Goal: Navigation & Orientation: Find specific page/section

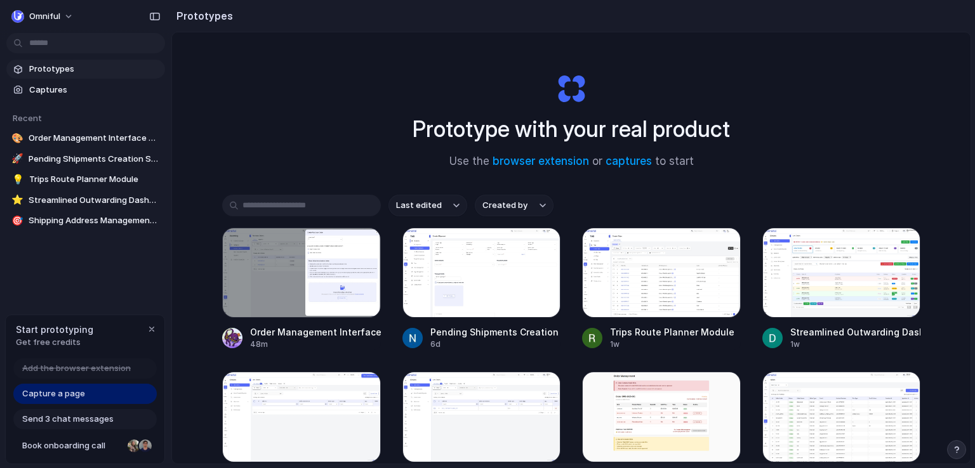
click at [77, 390] on span "Capture a page" at bounding box center [53, 394] width 63 height 13
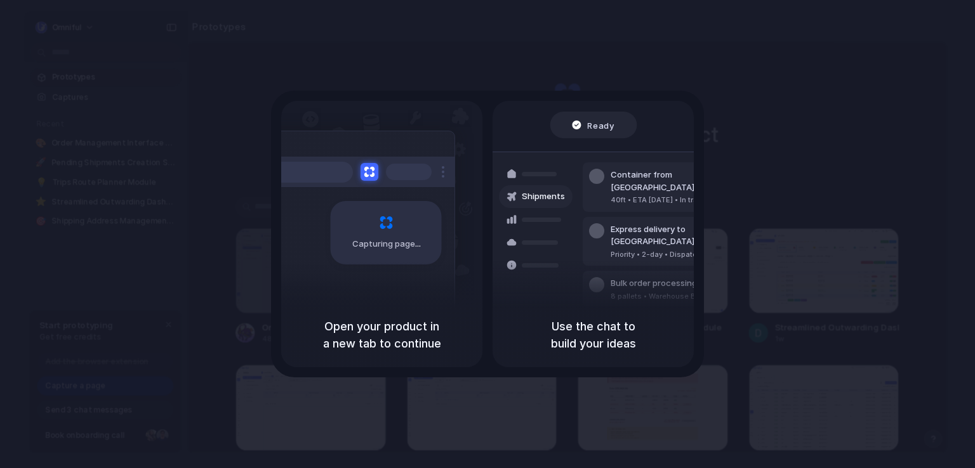
click at [364, 241] on span "Capturing page" at bounding box center [387, 244] width 70 height 13
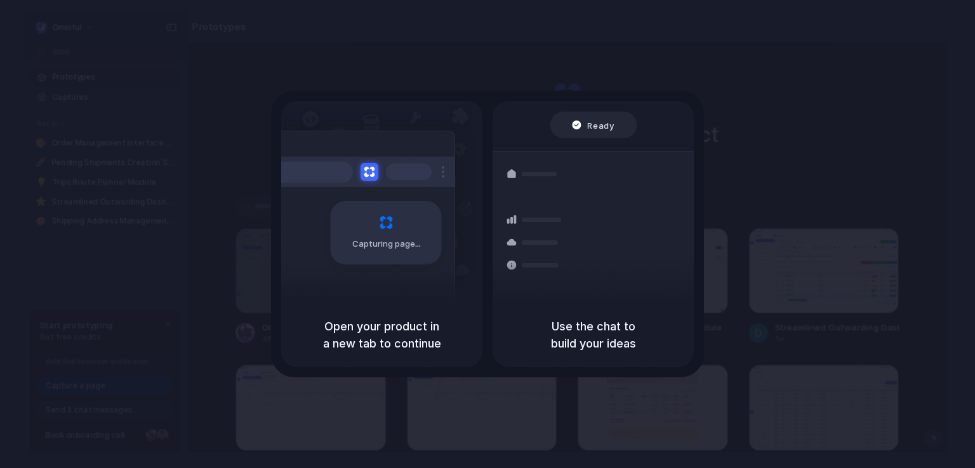
click at [376, 341] on h5 "Open your product in a new tab to continue" at bounding box center [381, 335] width 171 height 34
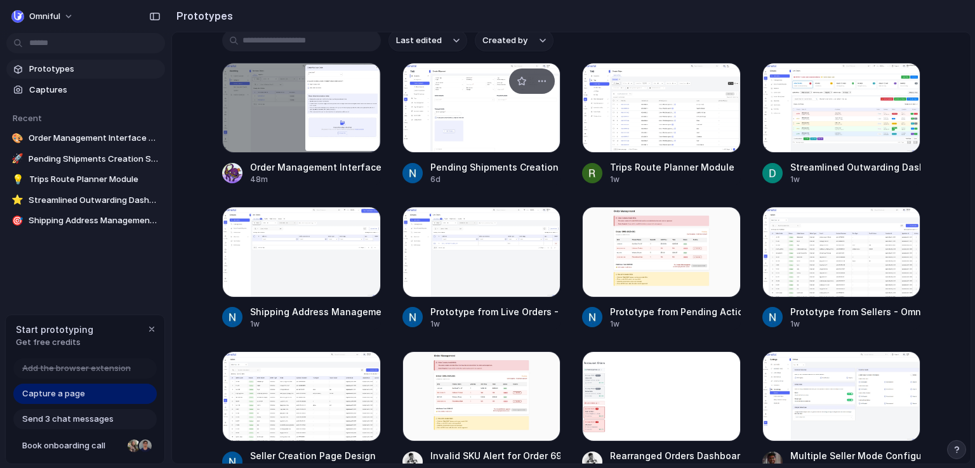
scroll to position [165, 0]
click at [70, 86] on span "Captures" at bounding box center [94, 90] width 131 height 13
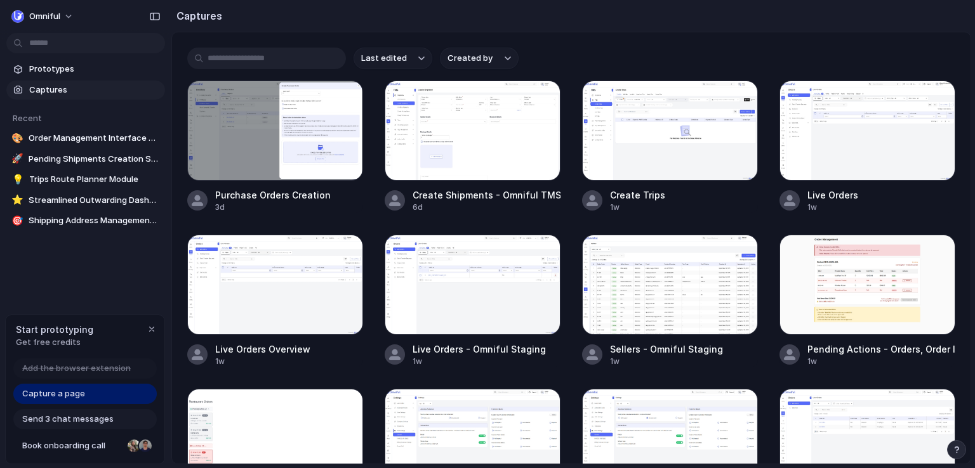
click at [76, 87] on span "Captures" at bounding box center [94, 90] width 131 height 13
